Goal: Information Seeking & Learning: Learn about a topic

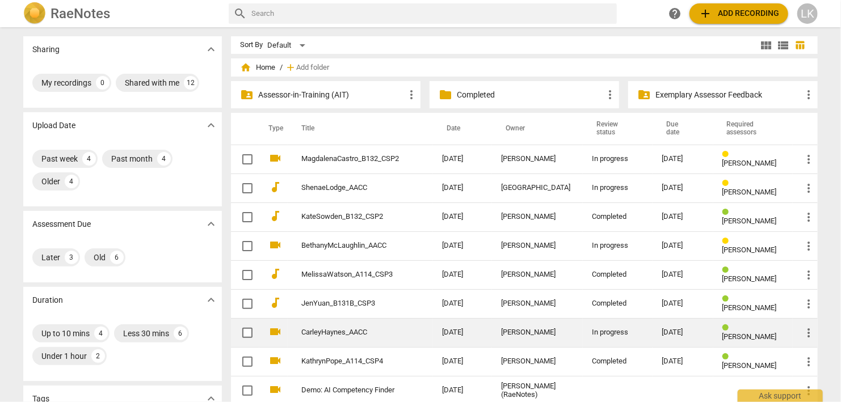
click at [337, 332] on link "CarleyHaynes_AACC" at bounding box center [351, 333] width 100 height 9
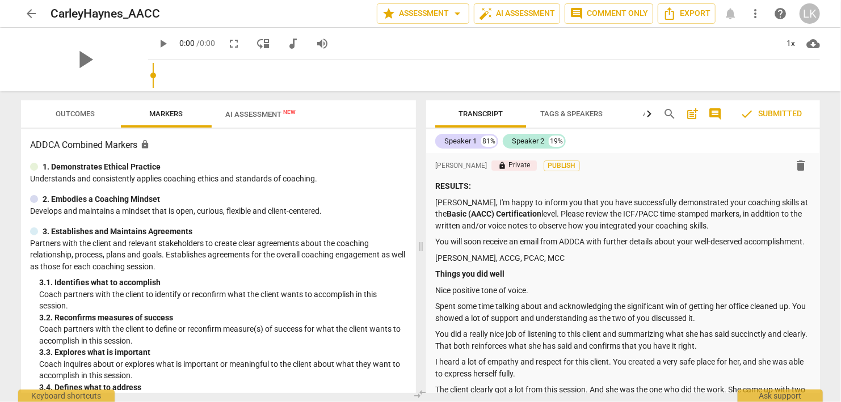
click at [821, 180] on div "Transcript Tags & Speakers Analytics search post_add comment check Submitted Sp…" at bounding box center [626, 246] width 408 height 311
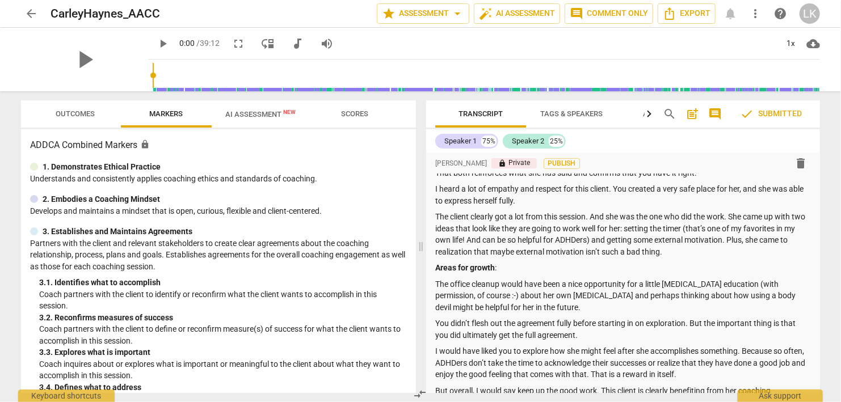
scroll to position [196, 0]
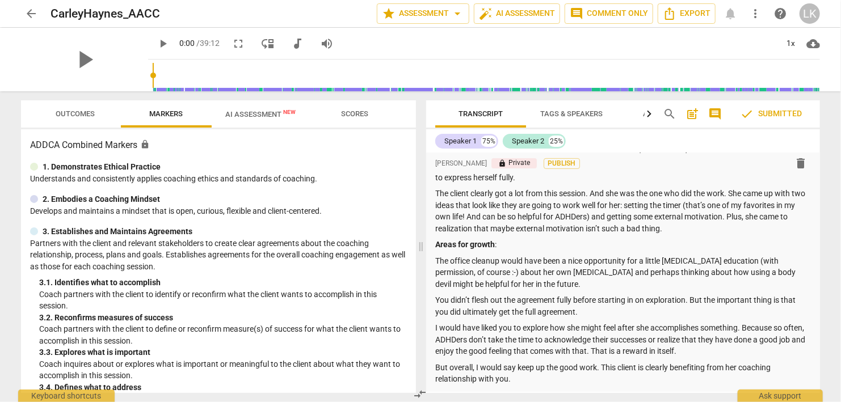
drag, startPoint x: 823, startPoint y: 166, endPoint x: 816, endPoint y: 158, distance: 10.9
click at [816, 158] on div "Transcript Tags & Speakers Analytics search post_add comment check Submitted Sp…" at bounding box center [626, 246] width 408 height 311
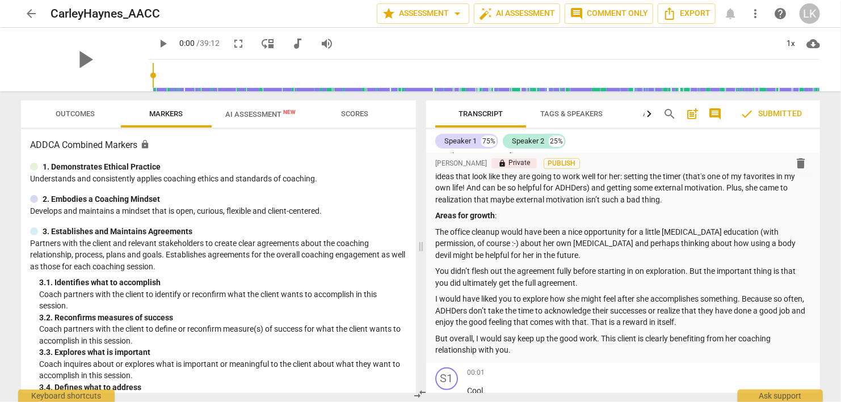
scroll to position [229, 0]
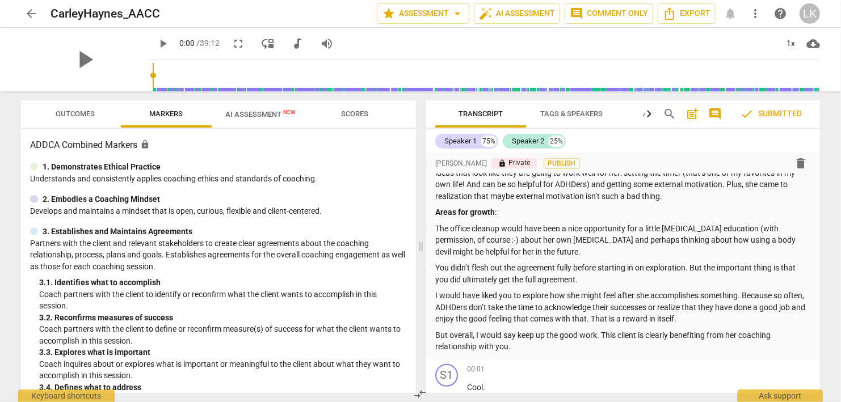
click at [55, 117] on span "Outcomes" at bounding box center [76, 114] width 66 height 15
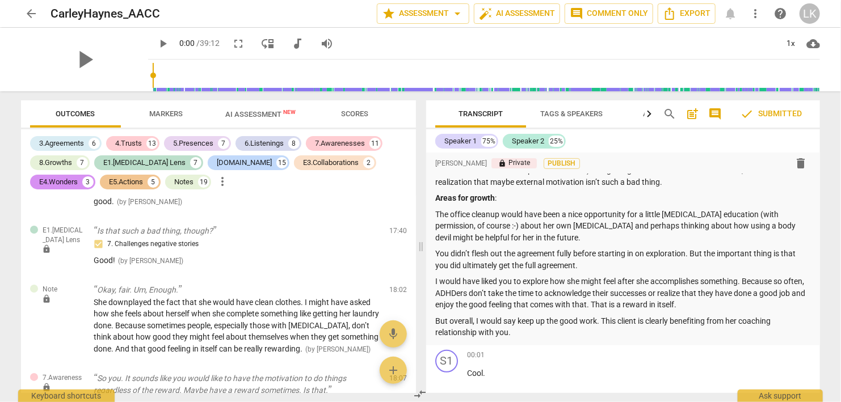
scroll to position [196, 0]
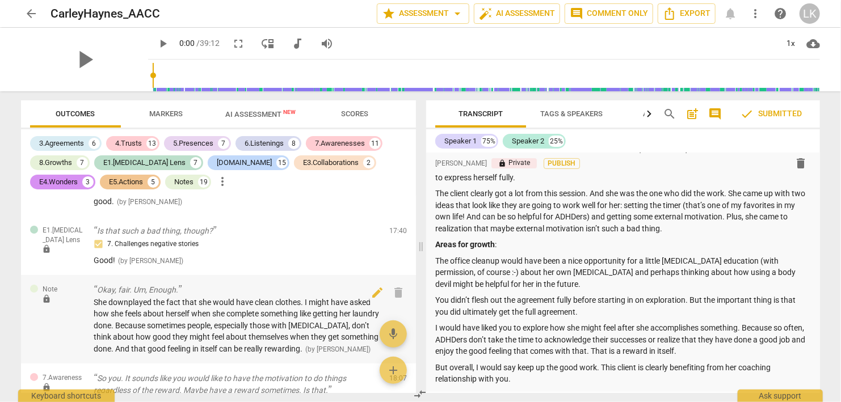
drag, startPoint x: 411, startPoint y: 303, endPoint x: 413, endPoint y: 313, distance: 10.4
click at [413, 313] on div "Note lock Okay, fair. Um, Enough. She downplayed the fact that she would have c…" at bounding box center [218, 319] width 395 height 89
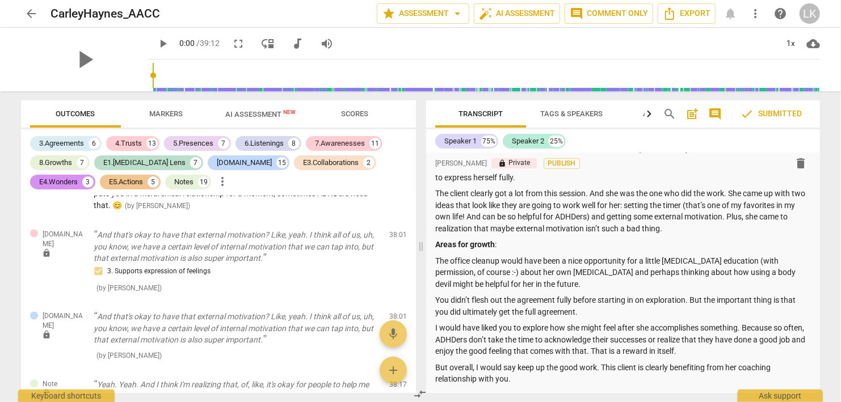
scroll to position [7547, 0]
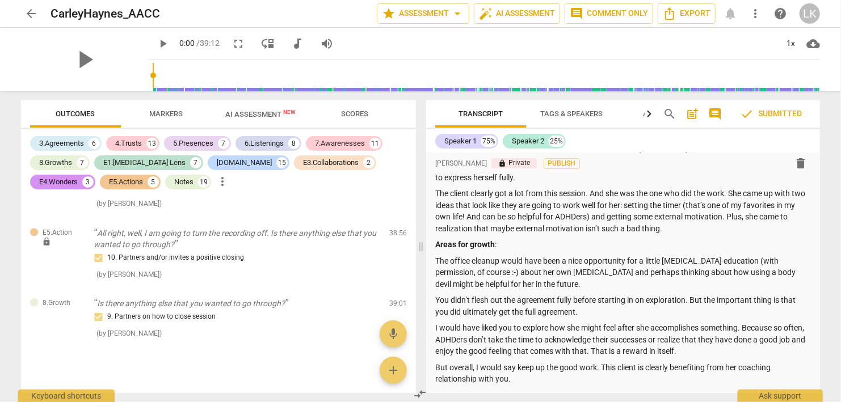
drag, startPoint x: 415, startPoint y: 387, endPoint x: 415, endPoint y: 377, distance: 9.7
click at [415, 377] on div "Outcomes Markers AI Assessment New Scores 3.Agreements 6 4.Trusts 13 5.Presence…" at bounding box center [420, 246] width 817 height 311
drag, startPoint x: 417, startPoint y: 380, endPoint x: 412, endPoint y: 358, distance: 22.0
click at [412, 358] on div "Outcomes Markers AI Assessment New Scores 3.Agreements 6 4.Trusts 13 5.Presence…" at bounding box center [216, 246] width 409 height 311
click at [417, 348] on div "Outcomes Markers AI Assessment New Scores 3.Agreements 6 4.Trusts 13 5.Presence…" at bounding box center [216, 246] width 409 height 311
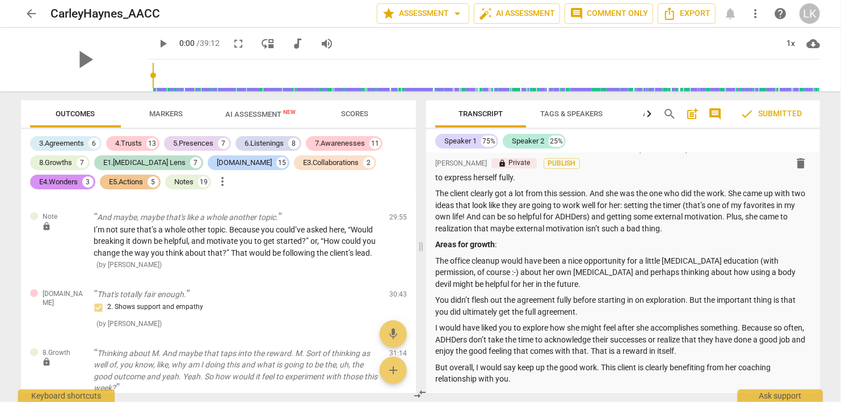
scroll to position [5955, 0]
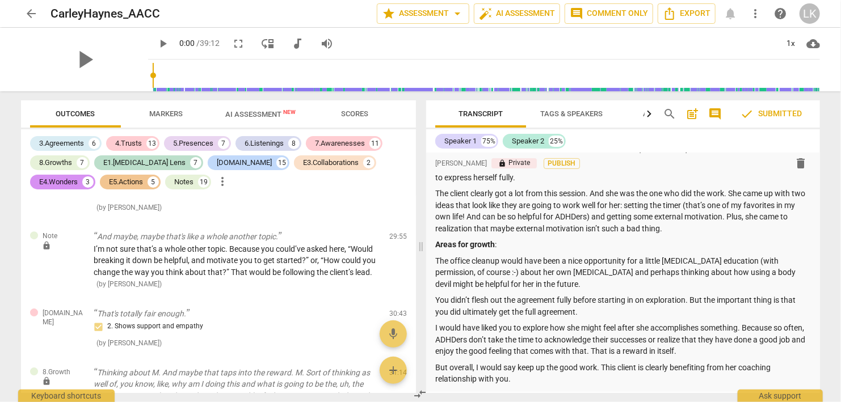
click at [417, 342] on div "Outcomes Markers AI Assessment New Scores 3.Agreements 6 4.Trusts 13 5.Presence…" at bounding box center [216, 246] width 409 height 311
click at [417, 334] on div "Outcomes Markers AI Assessment New Scores 3.Agreements 6 4.Trusts 13 5.Presence…" at bounding box center [216, 246] width 409 height 311
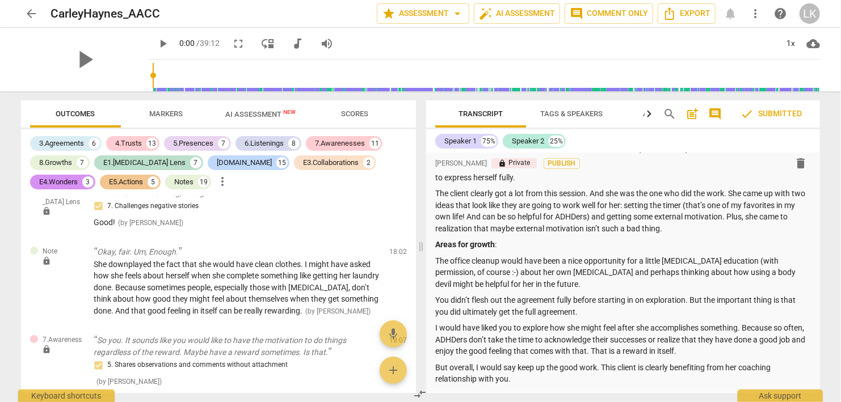
scroll to position [4210, 0]
